Goal: Information Seeking & Learning: Learn about a topic

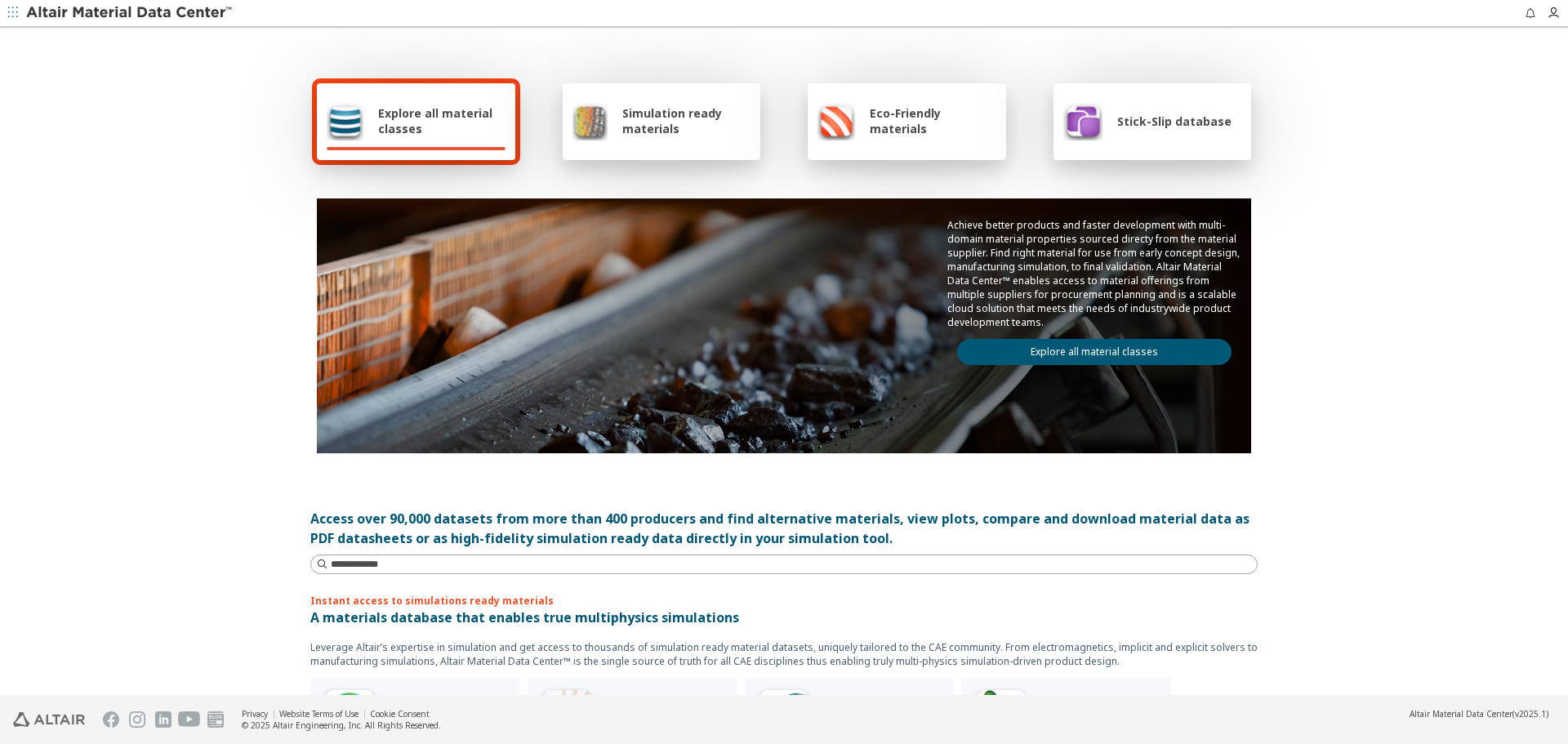
click at [1145, 351] on link "Explore all material classes" at bounding box center [1095, 352] width 274 height 26
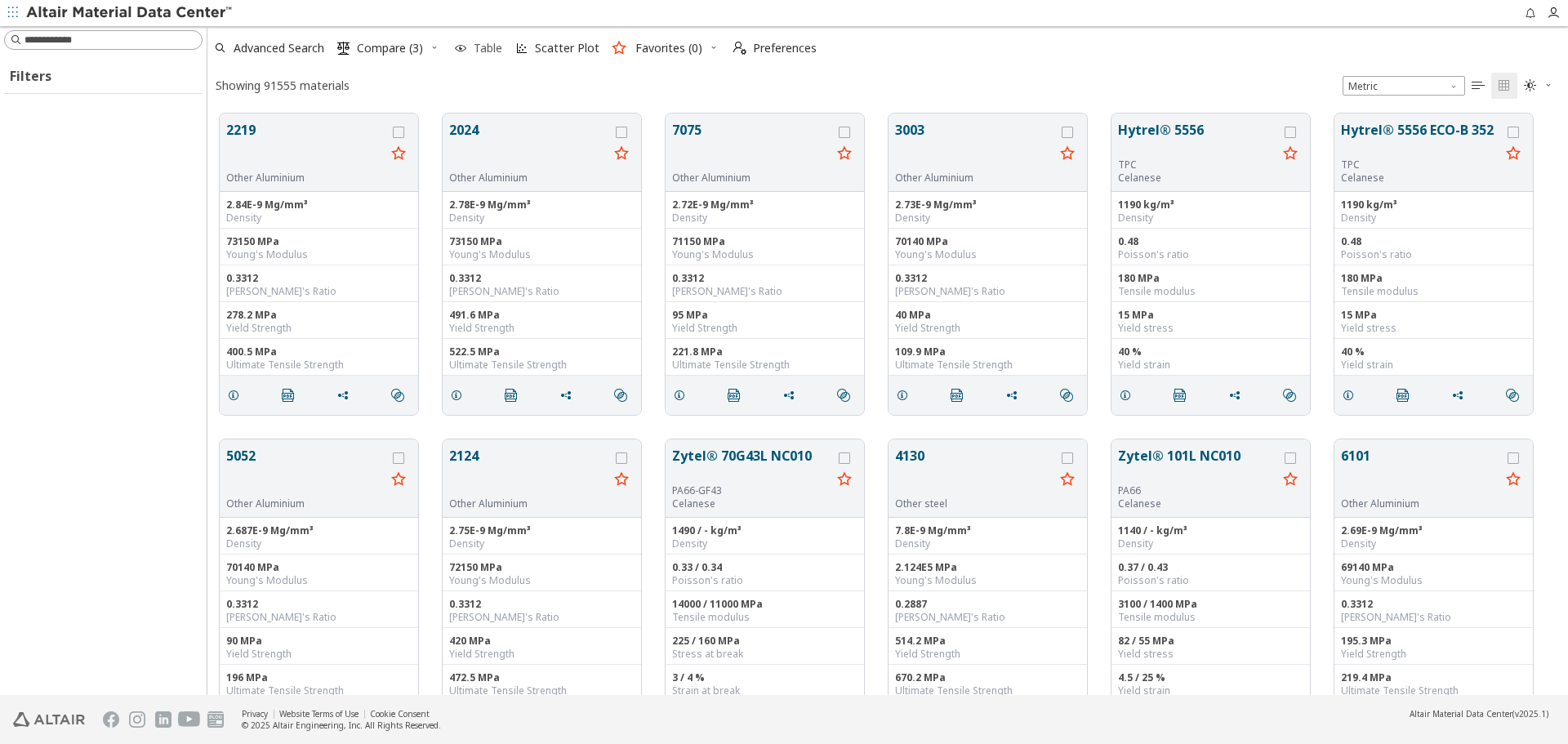
scroll to position [581, 1348]
click at [495, 48] on span "Table" at bounding box center [487, 48] width 28 height 12
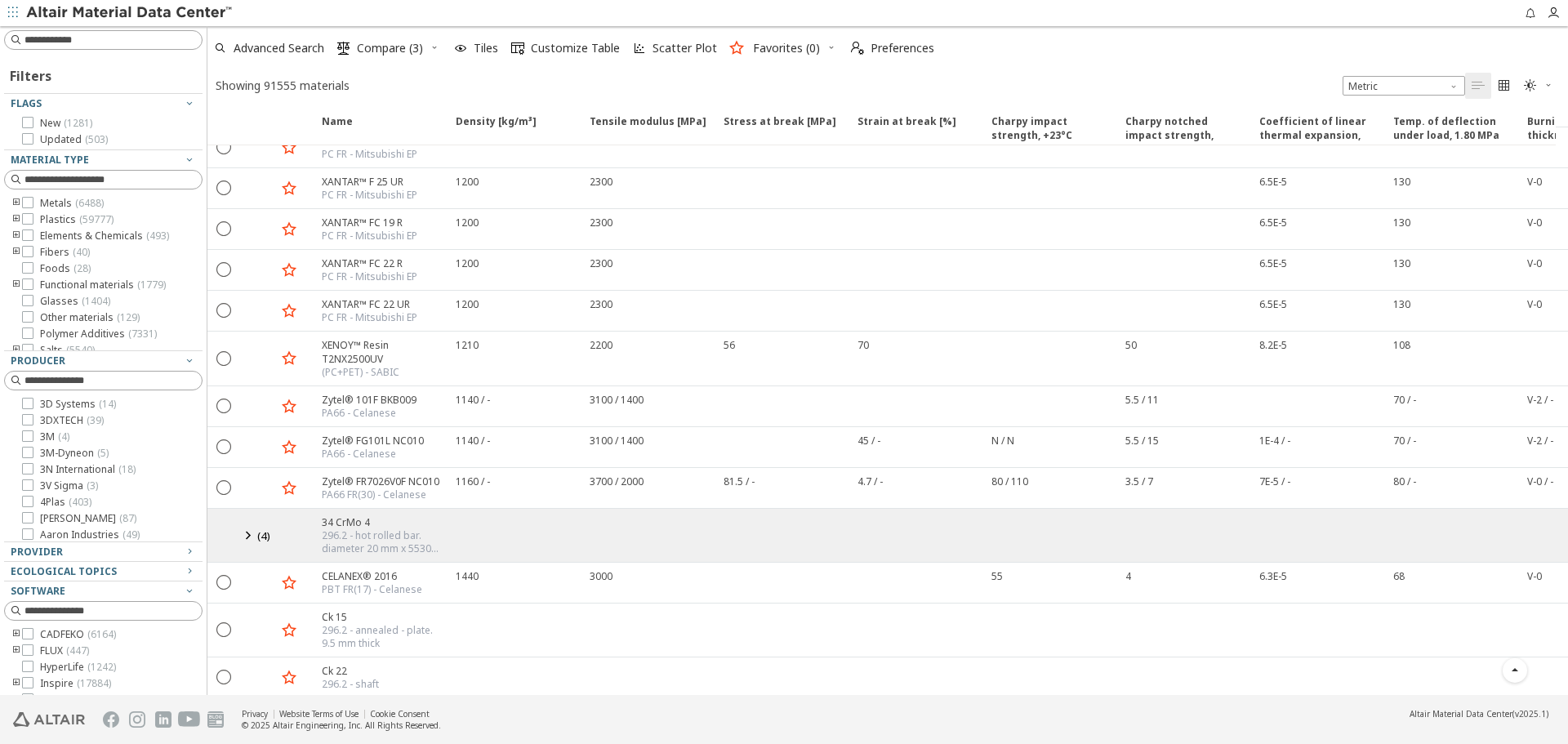
scroll to position [17799, 0]
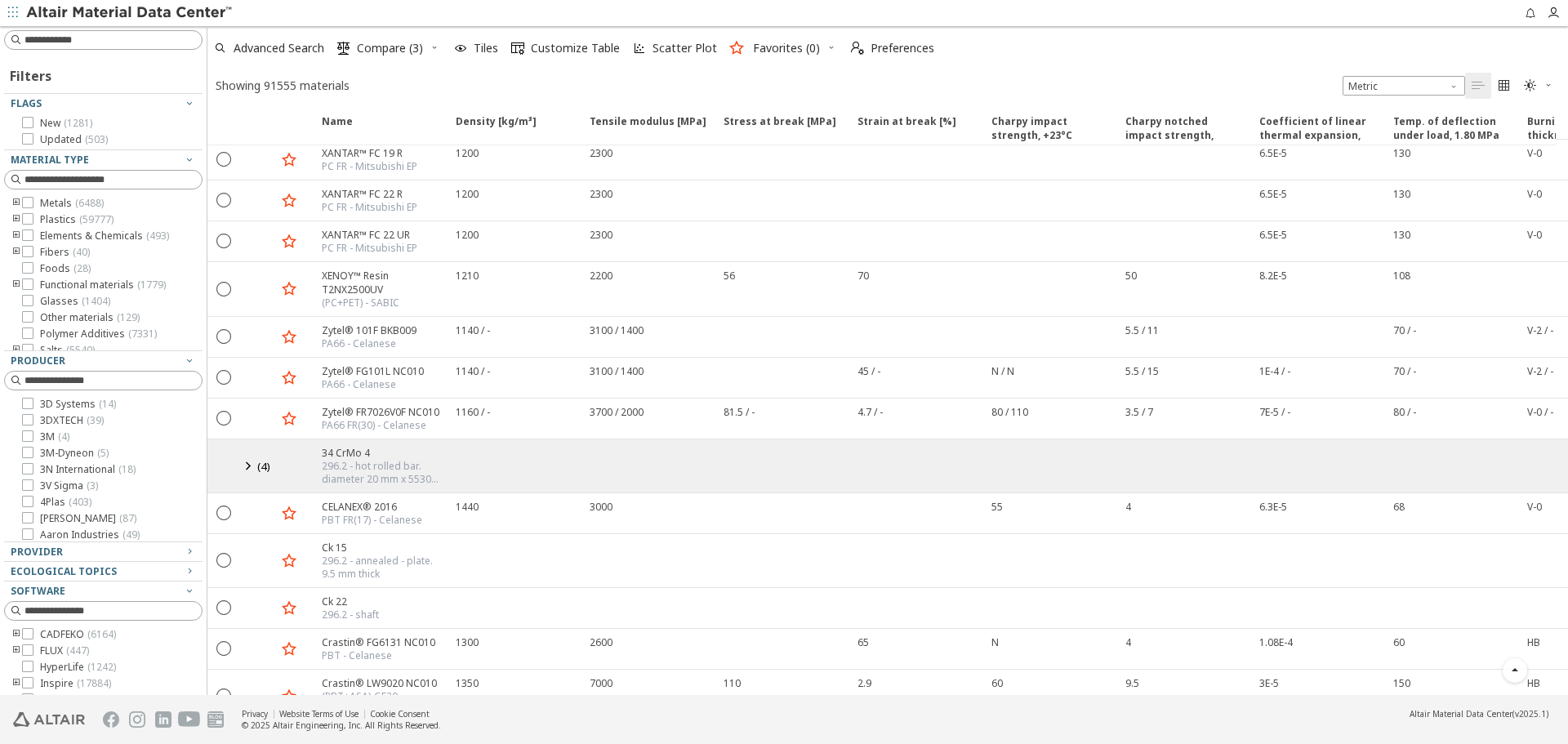
click at [246, 456] on icon at bounding box center [248, 466] width 20 height 21
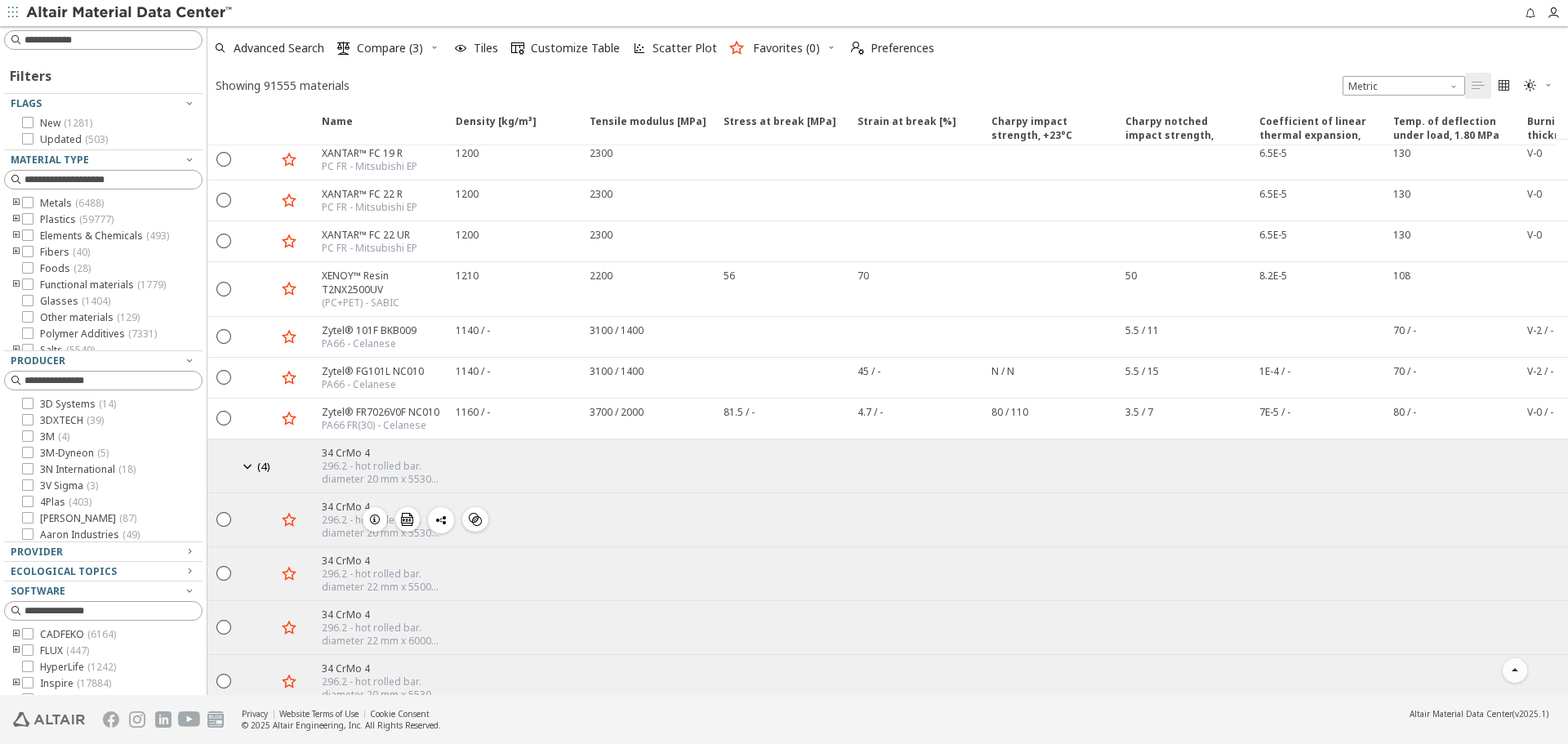
click at [370, 513] on icon "button" at bounding box center [374, 519] width 13 height 13
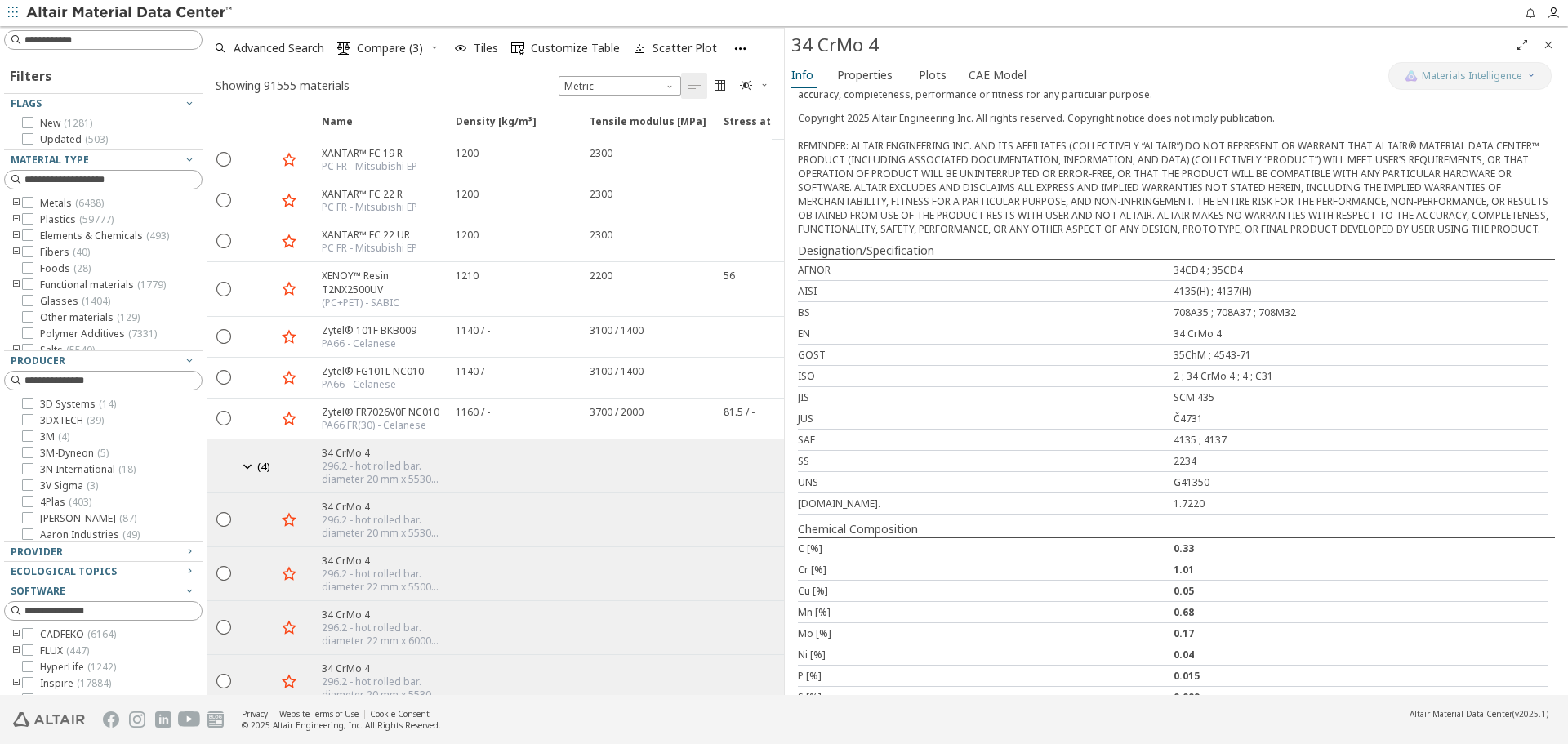
scroll to position [454, 0]
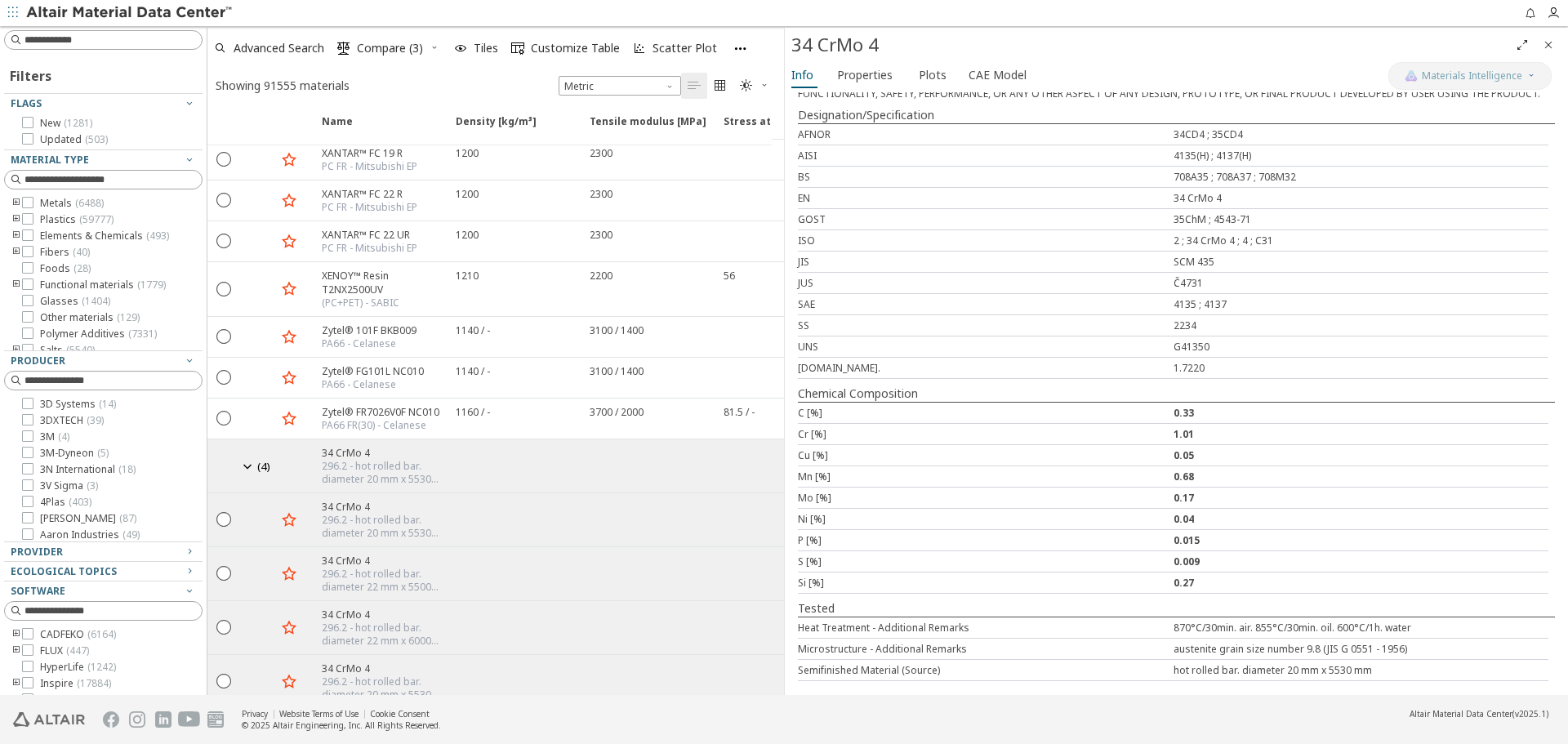
click at [1546, 45] on icon "Close" at bounding box center [1548, 44] width 13 height 13
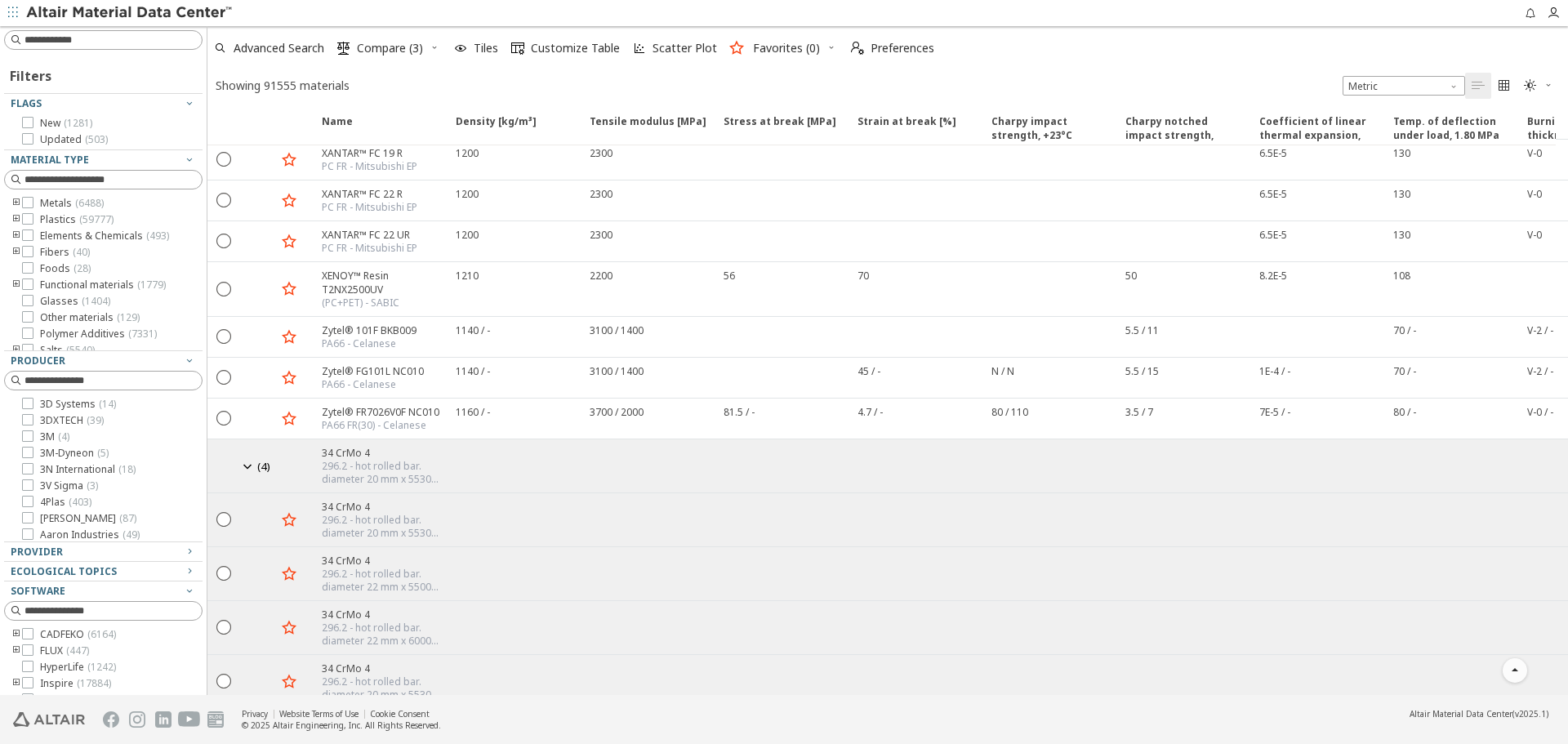
click at [244, 456] on icon at bounding box center [248, 466] width 20 height 21
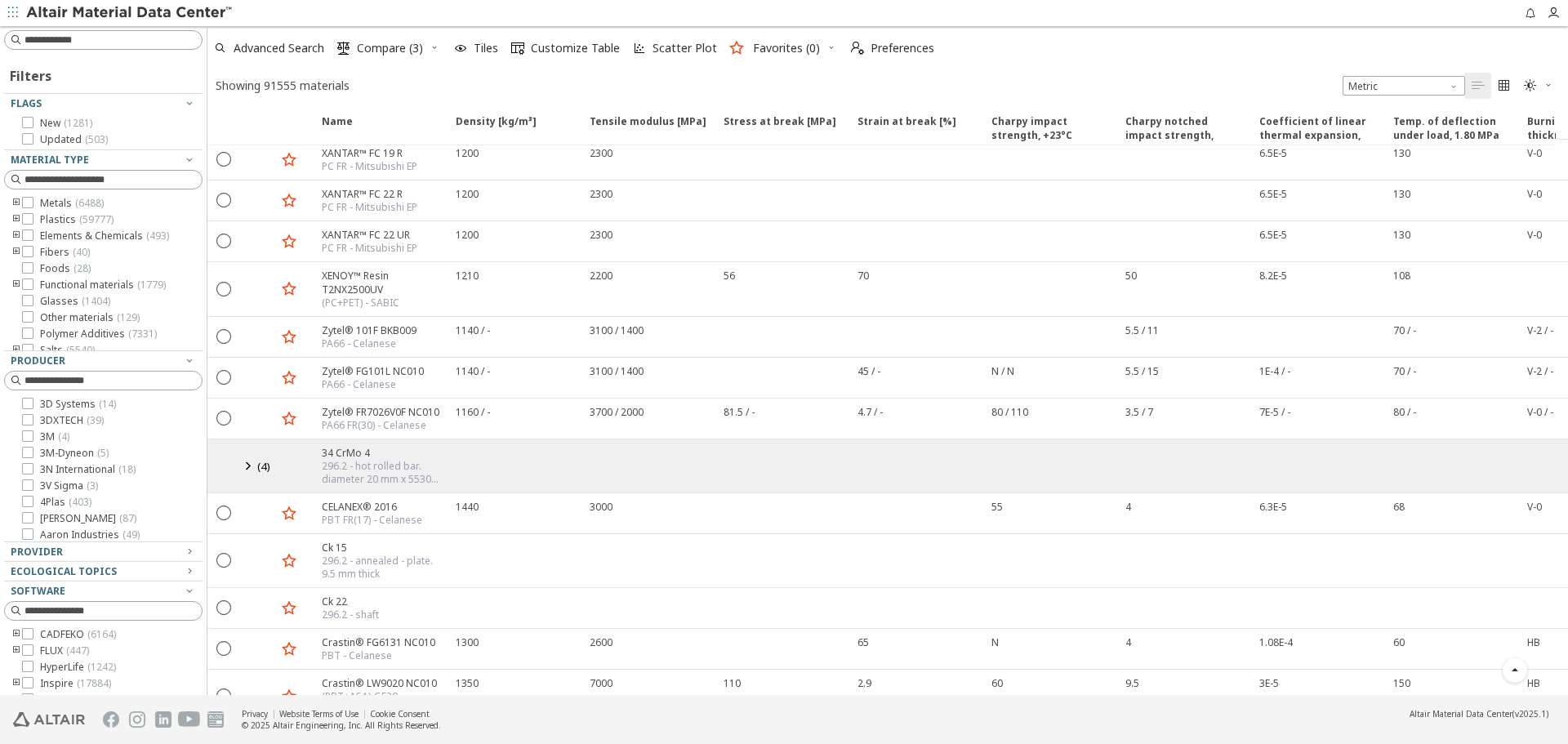
scroll to position [17718, 0]
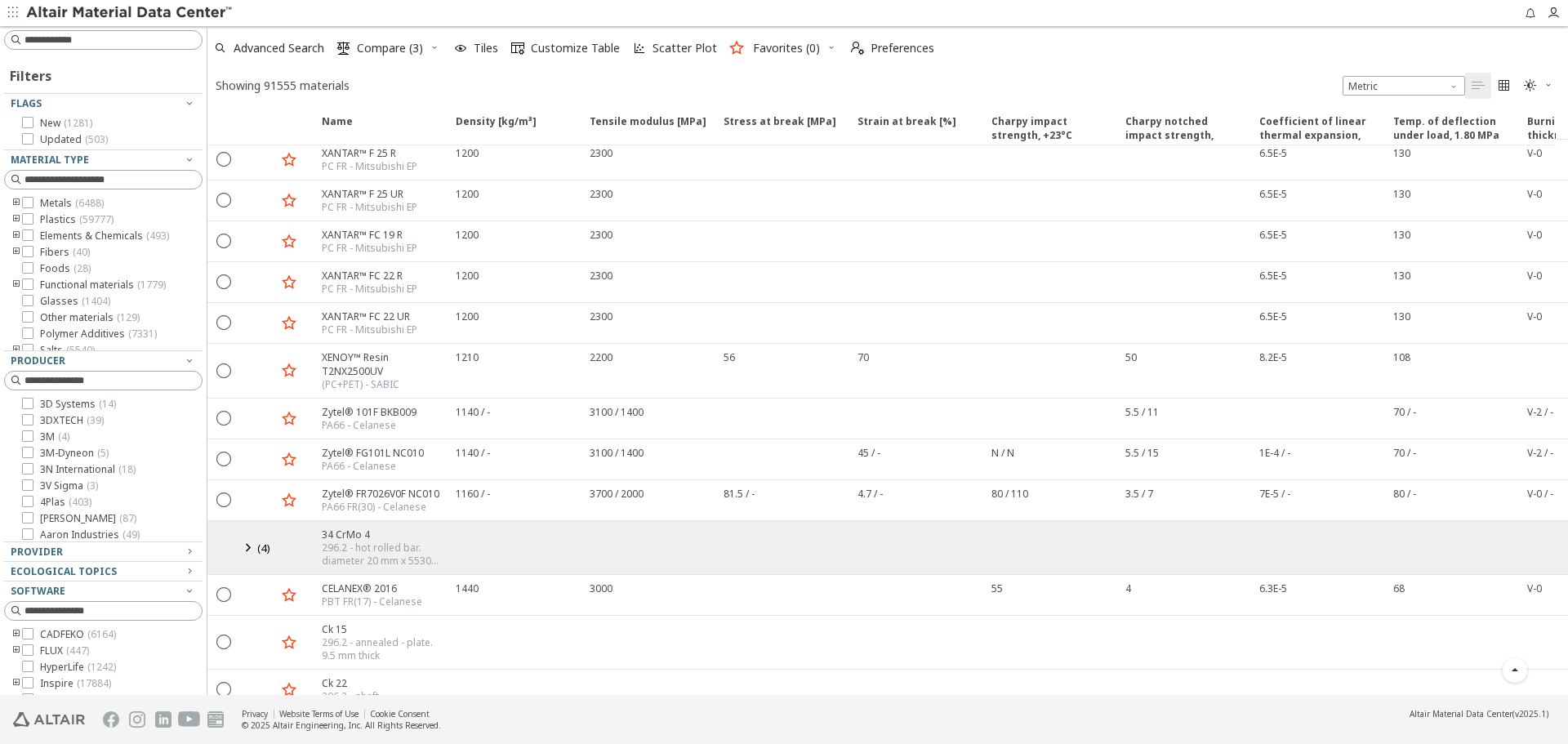
click at [252, 537] on icon at bounding box center [248, 547] width 20 height 21
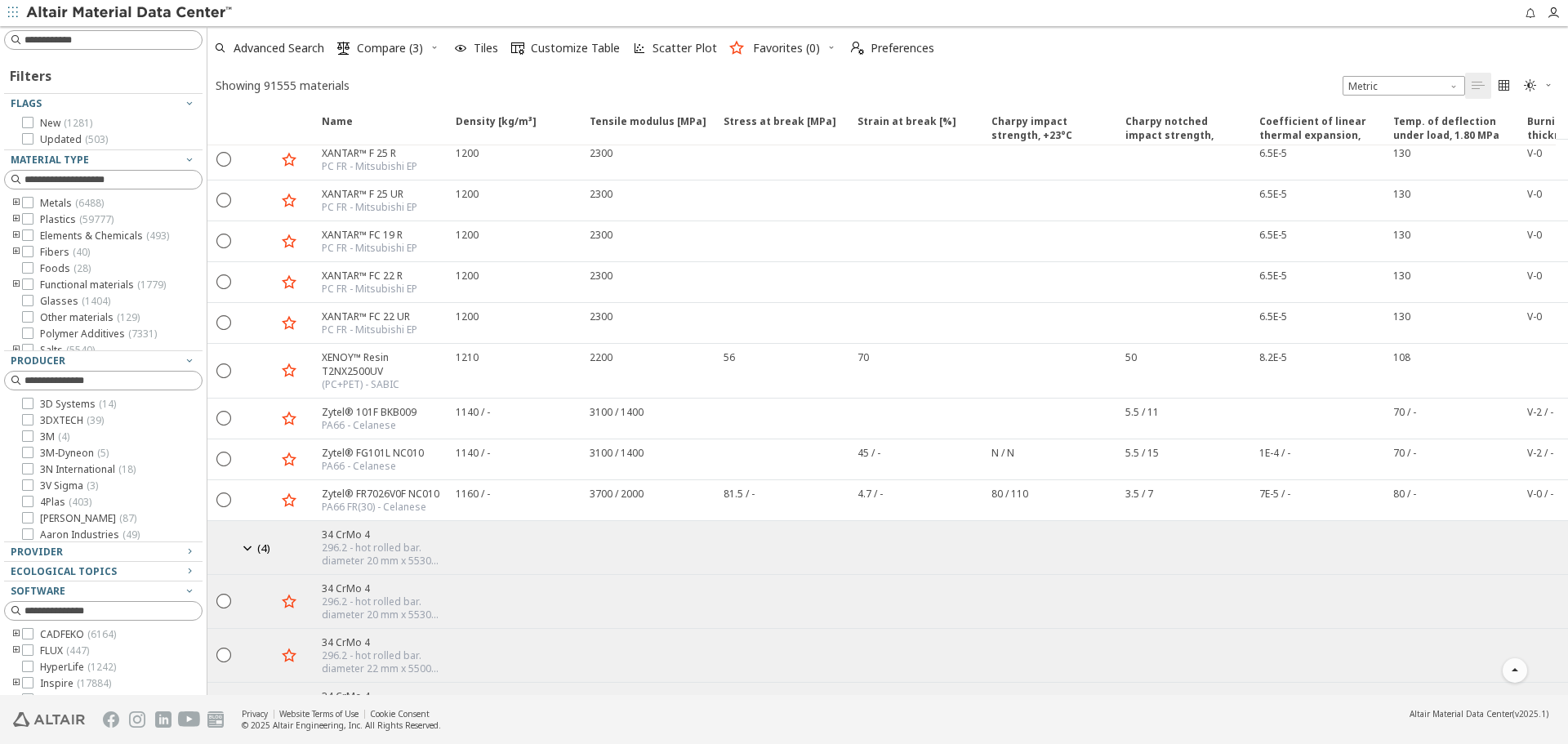
click at [252, 537] on icon at bounding box center [248, 547] width 20 height 21
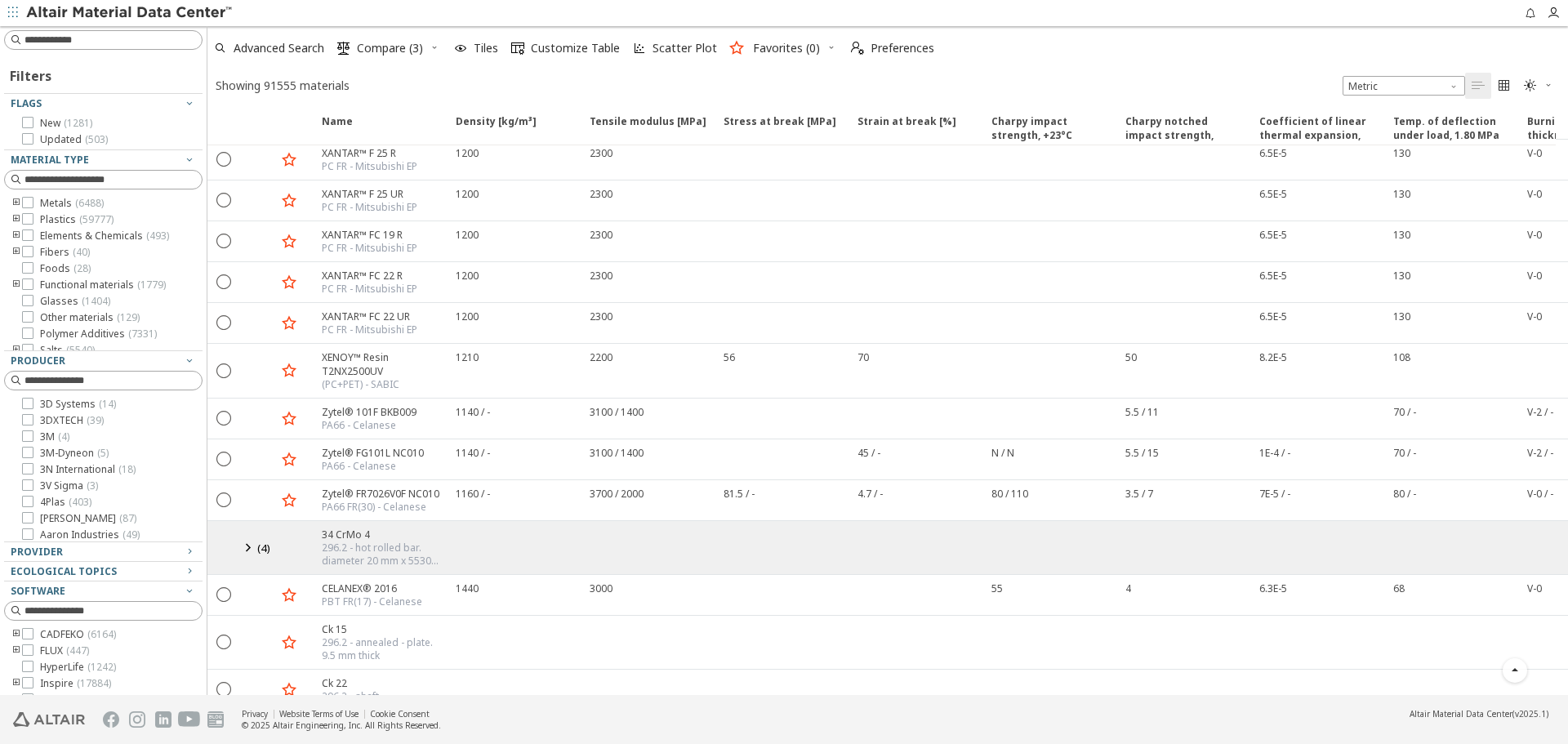
click at [248, 537] on icon at bounding box center [248, 547] width 20 height 21
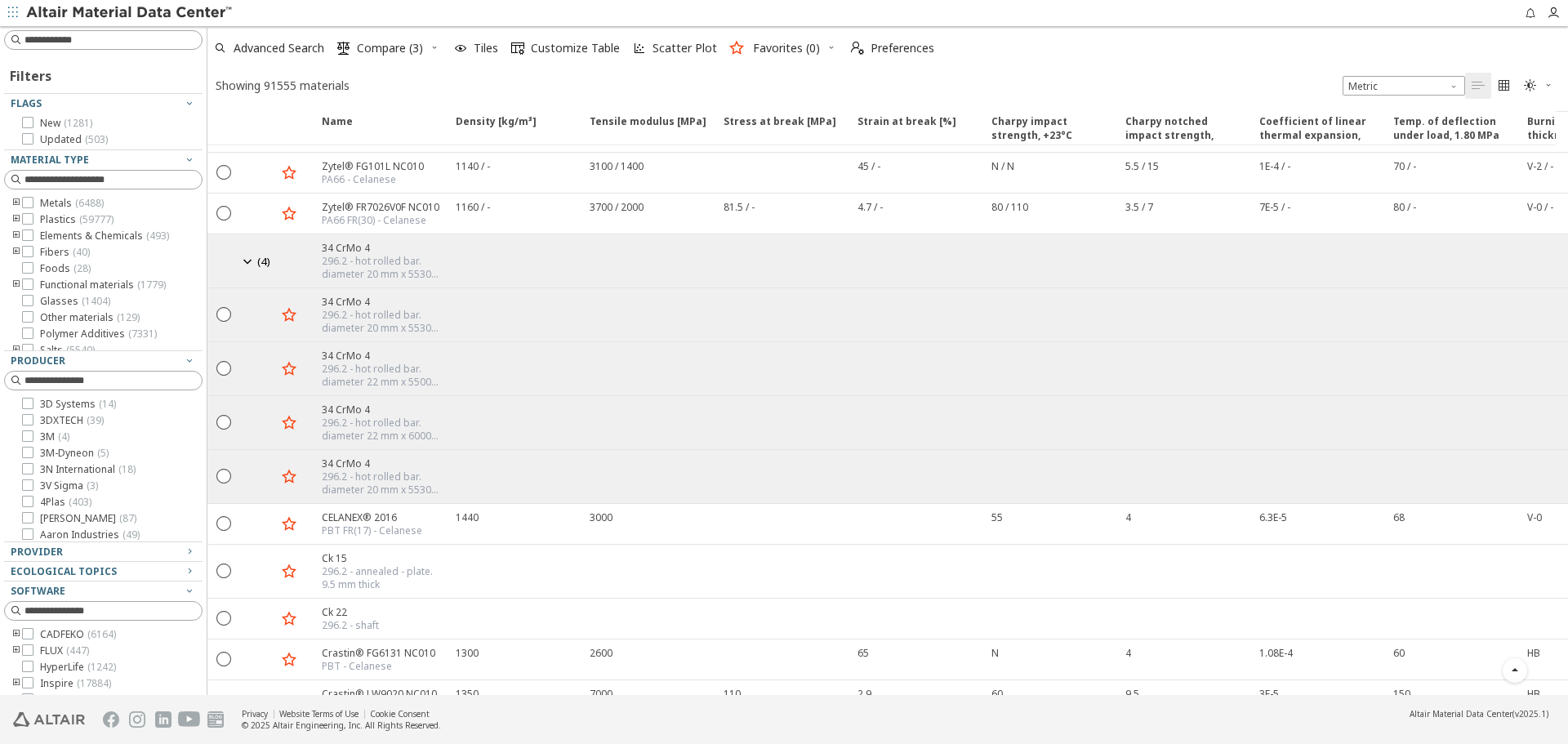
scroll to position [17881, 0]
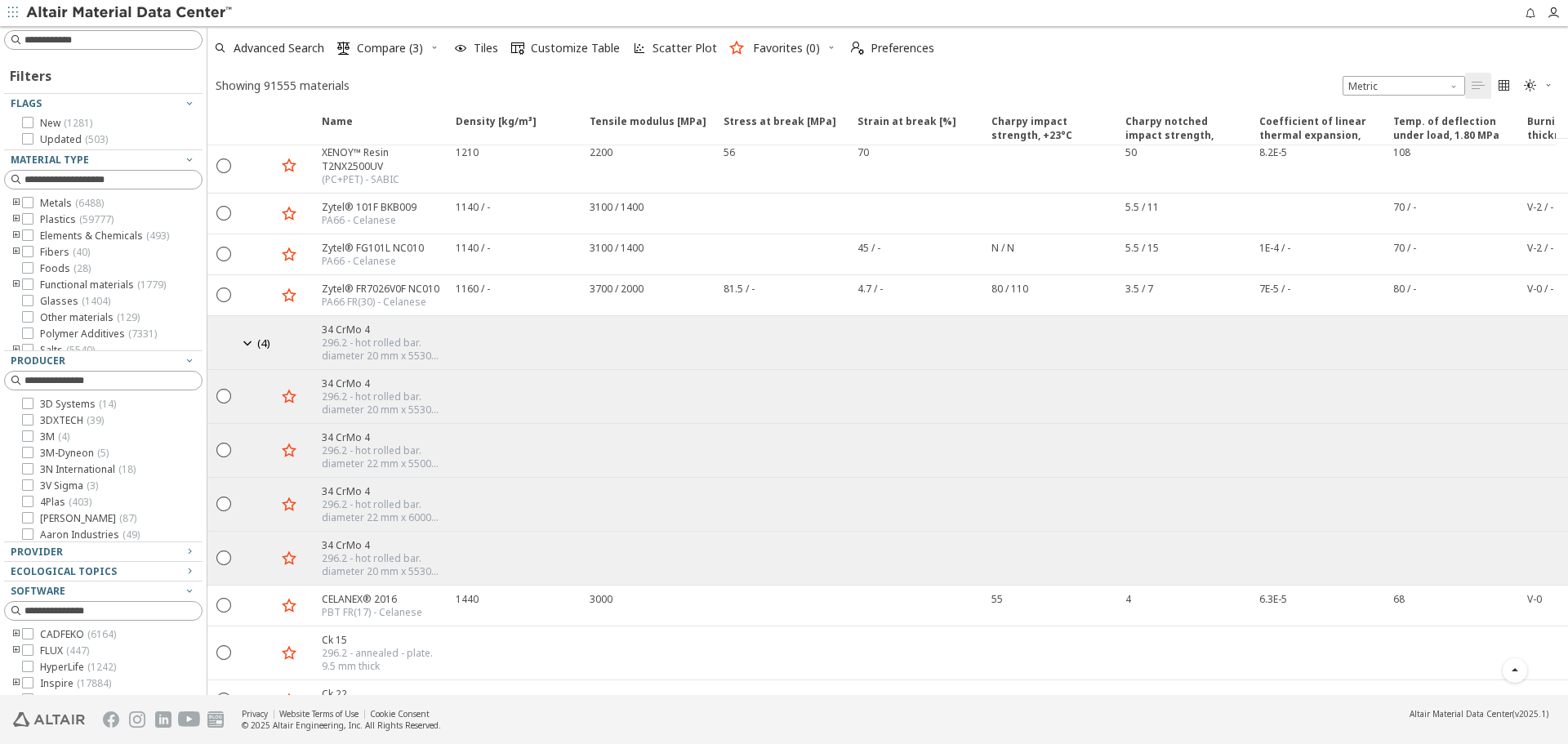
click at [249, 332] on icon at bounding box center [248, 342] width 20 height 21
